Goal: Task Accomplishment & Management: Complete application form

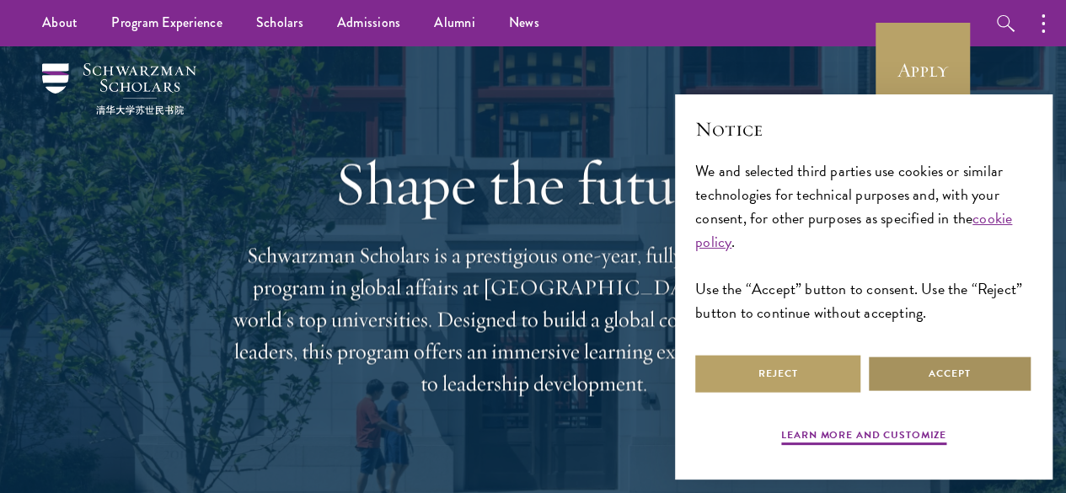
click at [908, 359] on button "Accept" at bounding box center [949, 374] width 165 height 38
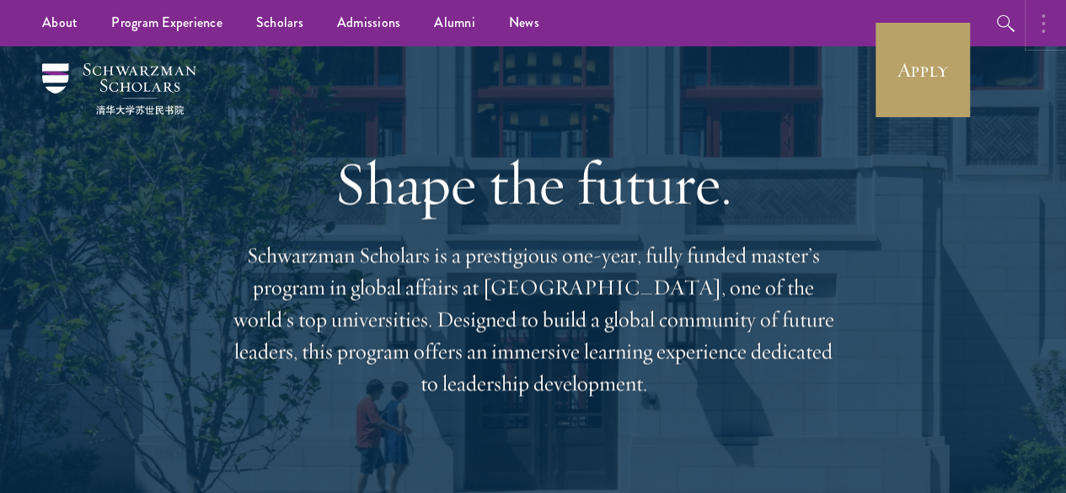
click at [1034, 16] on button "button" at bounding box center [1047, 23] width 37 height 46
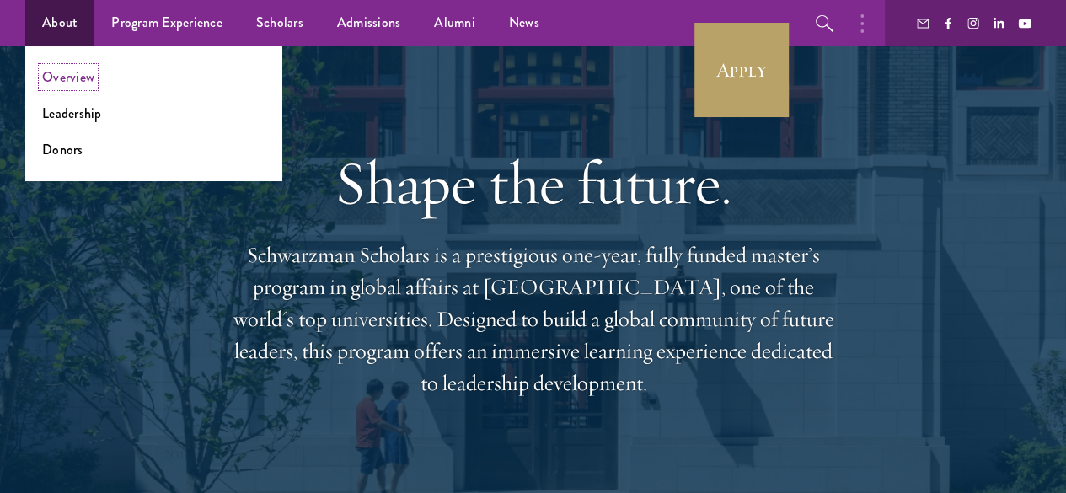
click at [75, 78] on link "Overview" at bounding box center [68, 76] width 52 height 19
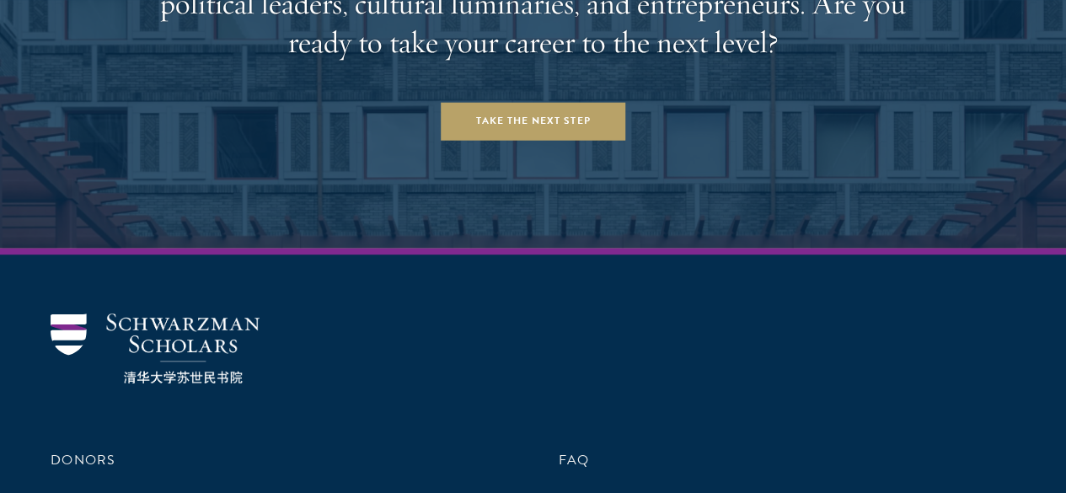
scroll to position [6919, 0]
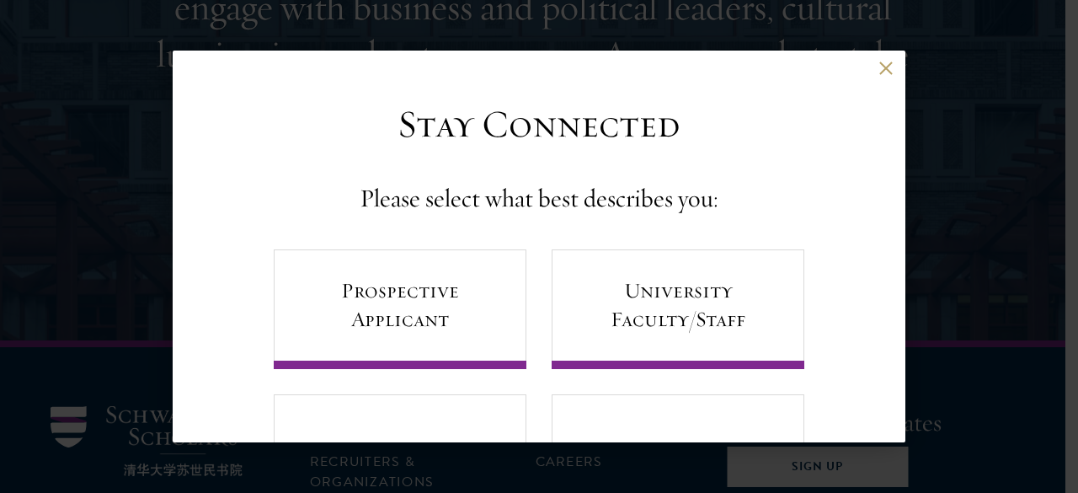
click at [864, 76] on div "Back" at bounding box center [539, 81] width 733 height 40
click at [879, 67] on button at bounding box center [886, 68] width 14 height 14
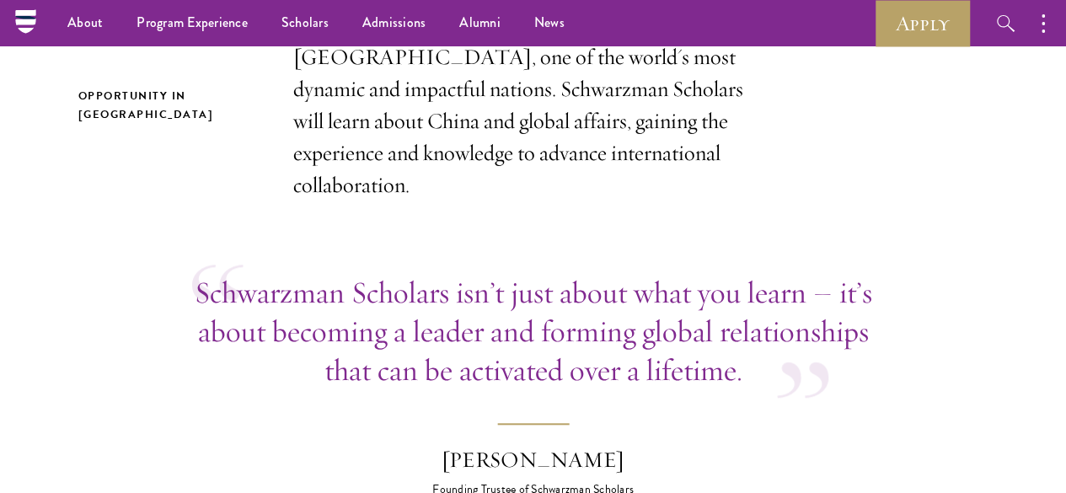
scroll to position [0, 0]
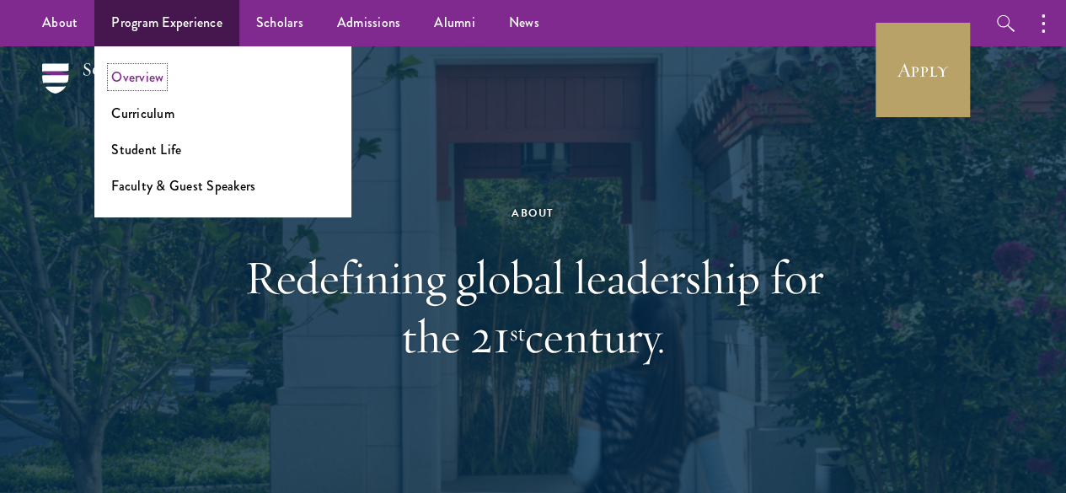
click at [133, 68] on link "Overview" at bounding box center [137, 76] width 52 height 19
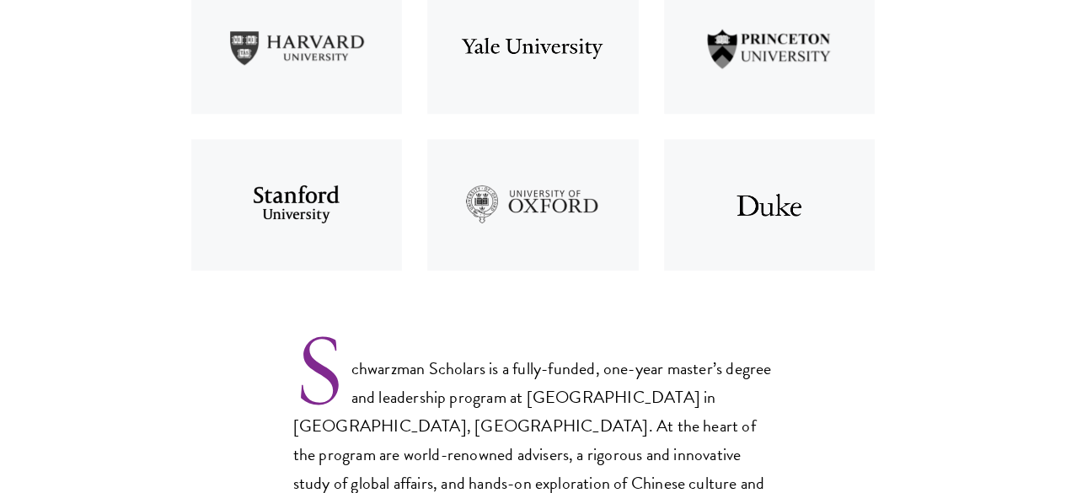
scroll to position [938, 0]
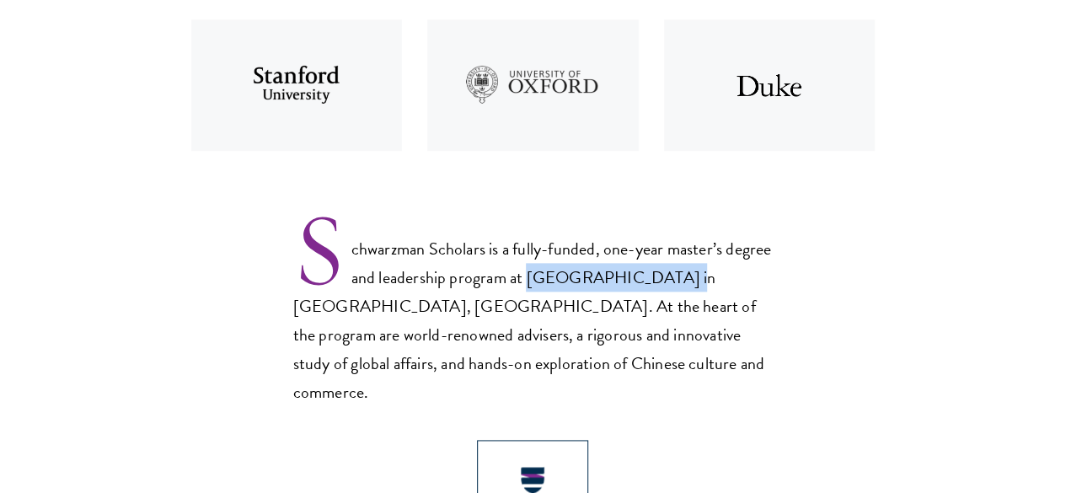
drag, startPoint x: 601, startPoint y: 289, endPoint x: 743, endPoint y: 302, distance: 143.0
click at [743, 302] on p "Schwarzman Scholars is a fully-funded, one-year master’s degree and leadership …" at bounding box center [533, 307] width 480 height 197
copy p "[GEOGRAPHIC_DATA]"
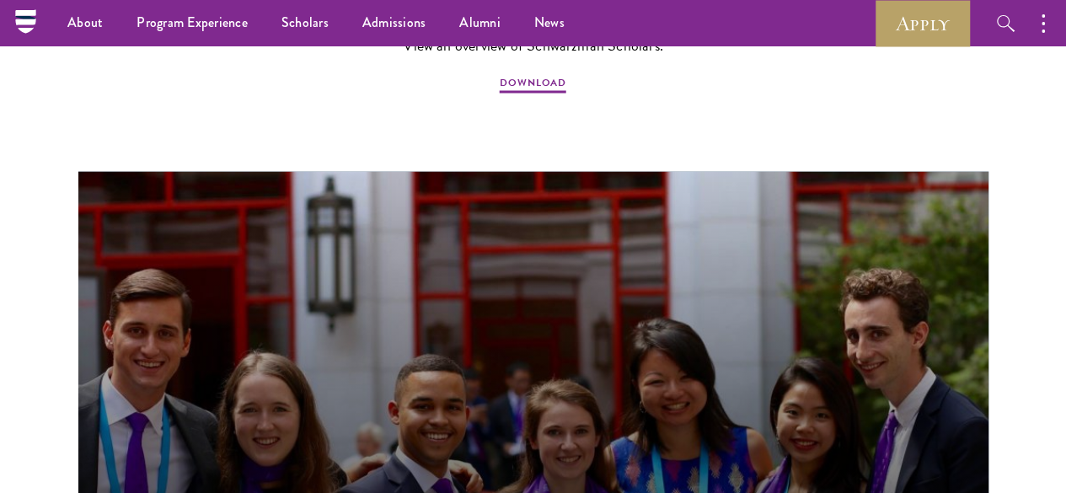
scroll to position [1444, 0]
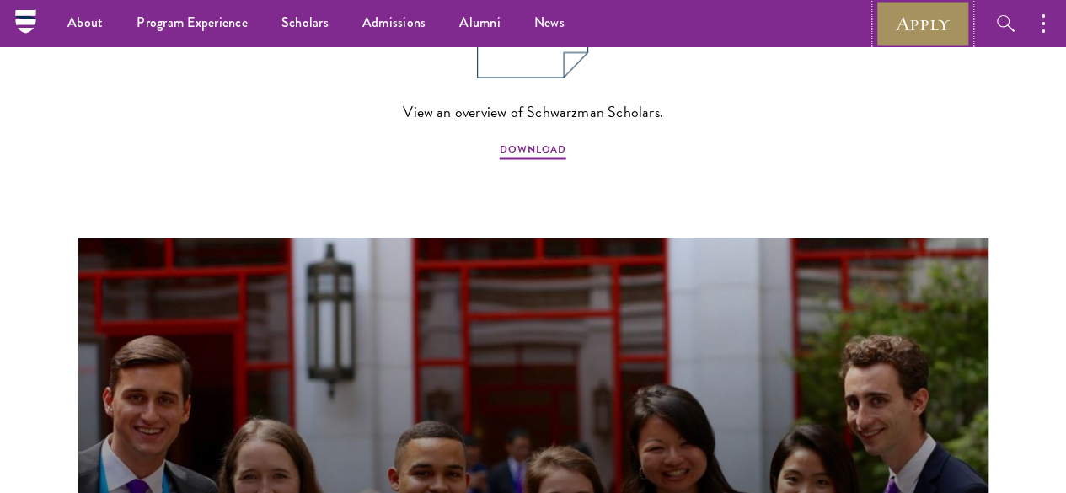
click at [887, 28] on link "Apply" at bounding box center [922, 23] width 94 height 46
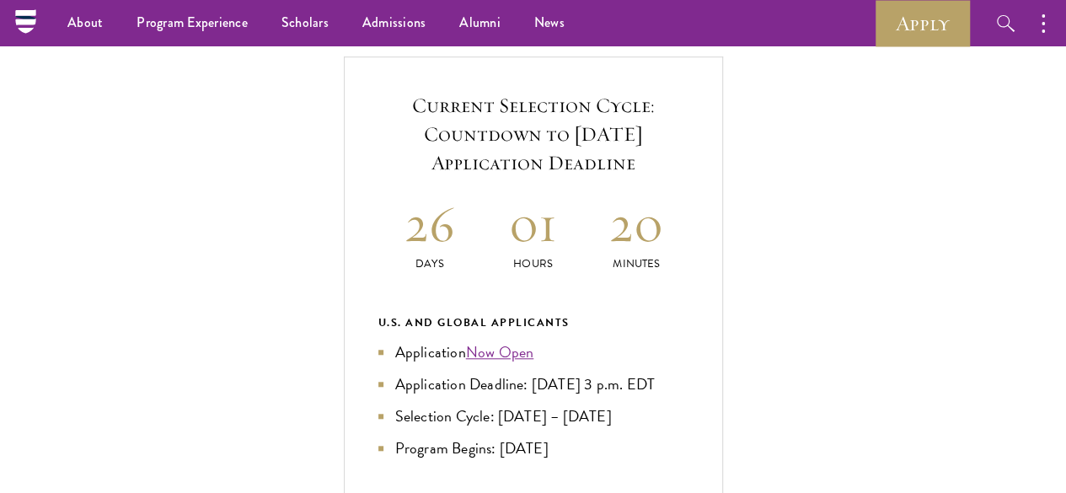
scroll to position [580, 0]
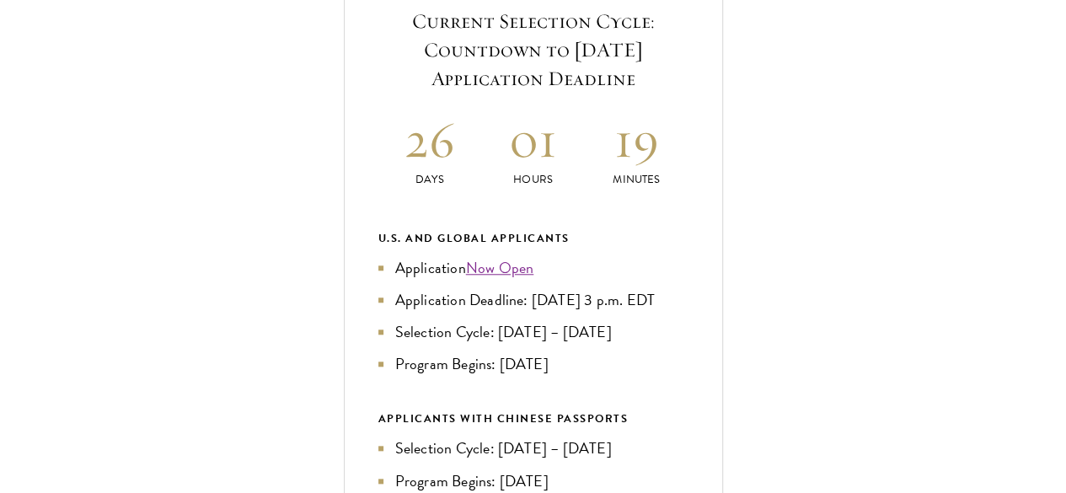
scroll to position [664, 0]
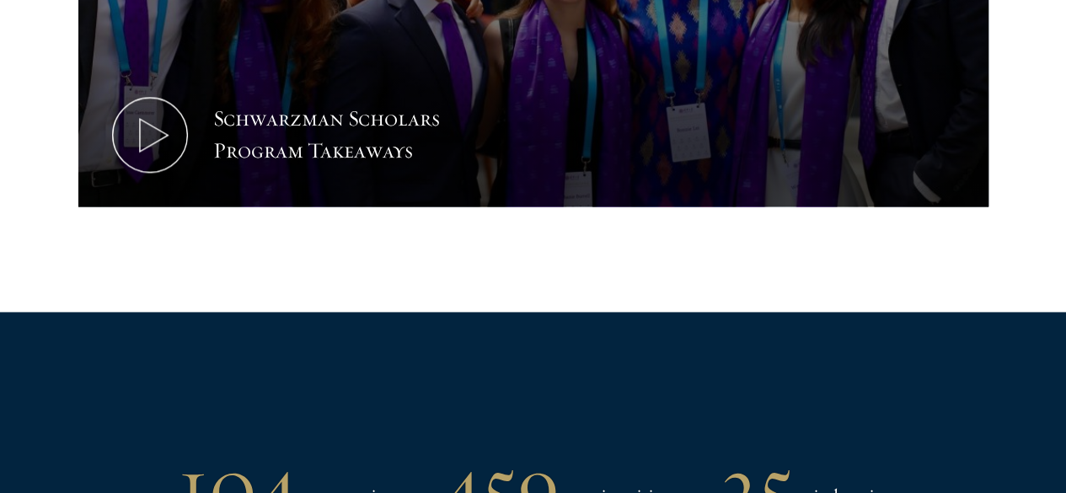
scroll to position [1163, 0]
